Goal: Information Seeking & Learning: Learn about a topic

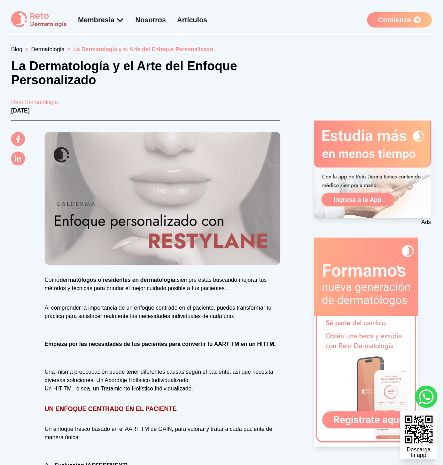
scroll to position [462, 0]
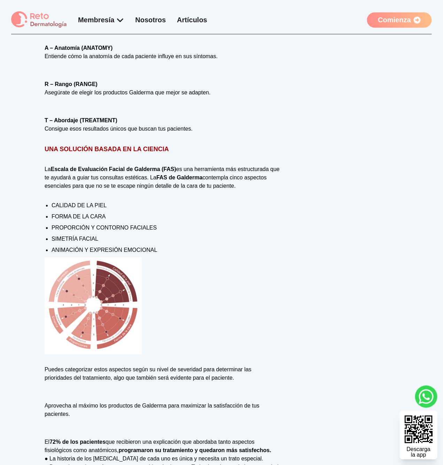
click at [77, 310] on img at bounding box center [93, 305] width 97 height 97
drag, startPoint x: 122, startPoint y: 334, endPoint x: 349, endPoint y: 1, distance: 403.2
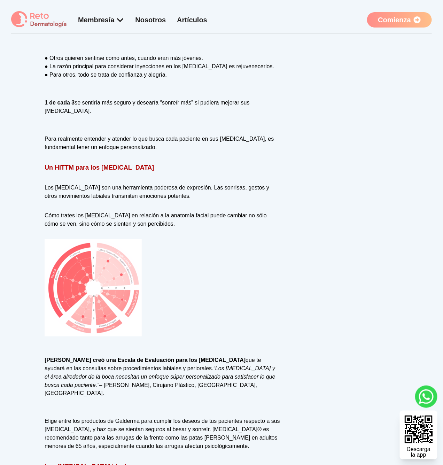
scroll to position [934, 0]
drag, startPoint x: 56, startPoint y: 185, endPoint x: 127, endPoint y: 190, distance: 71.5
click at [149, 172] on h2 "Un HITTM para los [MEDICAL_DATA]" at bounding box center [163, 168] width 236 height 10
drag, startPoint x: 65, startPoint y: 183, endPoint x: 85, endPoint y: 184, distance: 20.2
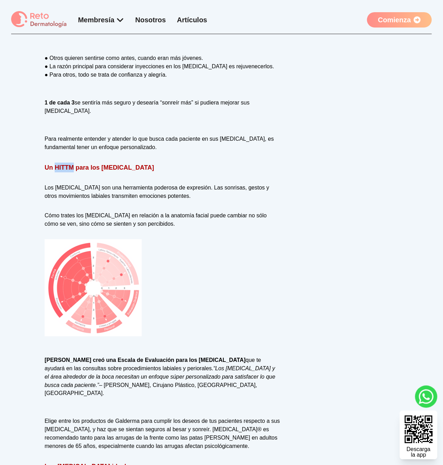
click at [85, 171] on strong "Un HITTM para los [MEDICAL_DATA]" at bounding box center [99, 167] width 109 height 7
click at [84, 171] on strong "Un HITTM para los [MEDICAL_DATA]" at bounding box center [99, 167] width 109 height 7
drag, startPoint x: 65, startPoint y: 184, endPoint x: 130, endPoint y: 184, distance: 64.4
click at [130, 171] on strong "Un HITTM para los [MEDICAL_DATA]" at bounding box center [99, 167] width 109 height 7
copy strong "HITTM para los [MEDICAL_DATA]"
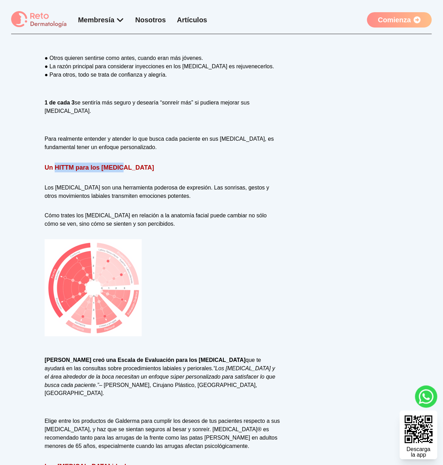
copy strong "HITTM para los [MEDICAL_DATA]"
click at [81, 275] on img at bounding box center [93, 287] width 97 height 97
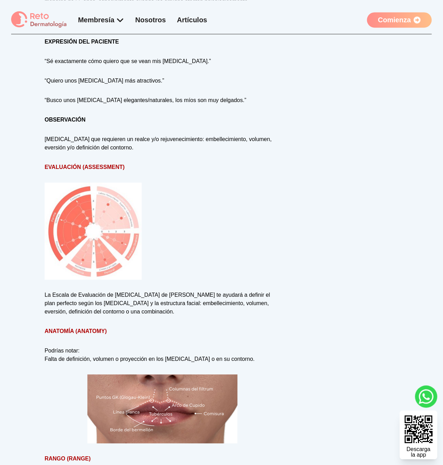
scroll to position [1380, 0]
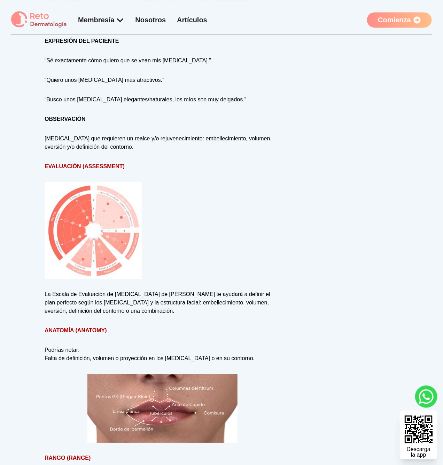
click at [129, 220] on img at bounding box center [93, 230] width 97 height 97
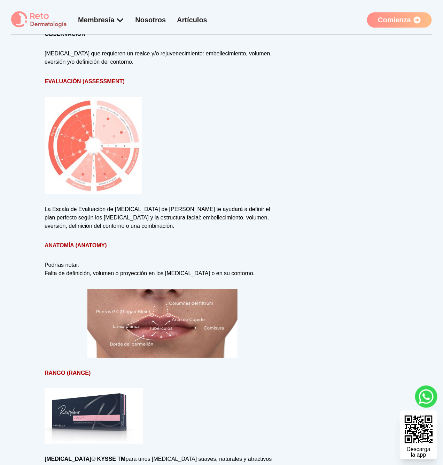
scroll to position [1384, 0]
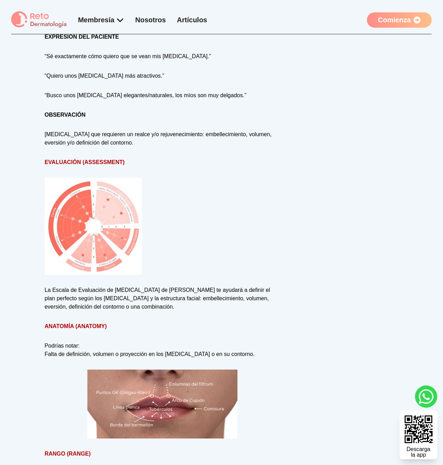
click at [126, 263] on img at bounding box center [93, 226] width 97 height 97
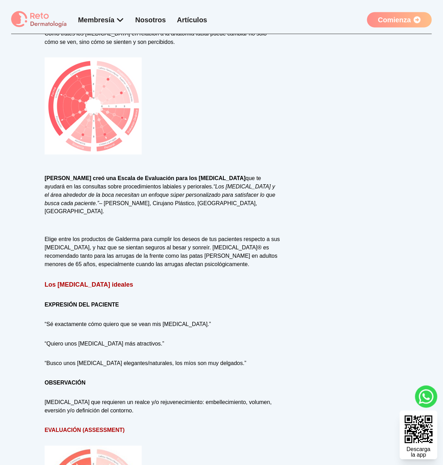
scroll to position [1092, 0]
